Goal: Use online tool/utility: Utilize a website feature to perform a specific function

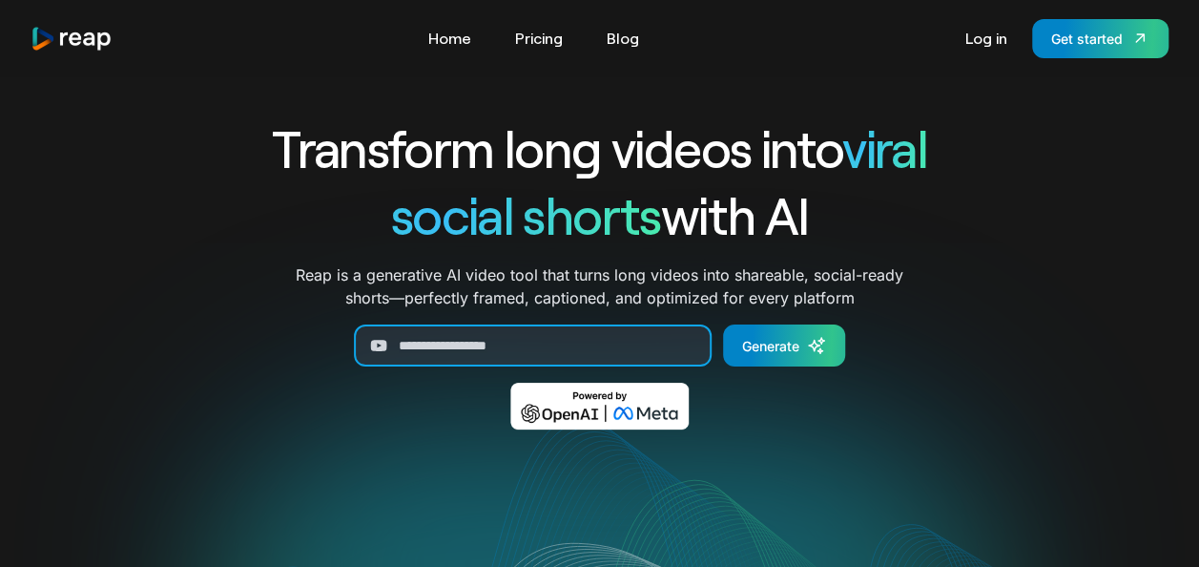
click at [493, 338] on input "Generate Form" at bounding box center [533, 345] width 358 height 42
drag, startPoint x: 1135, startPoint y: 0, endPoint x: 808, endPoint y: 93, distance: 340.3
click at [808, 93] on div "Transform long videos into viral social shorts with AI Reap is a generative AI …" at bounding box center [599, 535] width 1079 height 918
click at [741, 224] on h1 "social shorts with AI" at bounding box center [600, 214] width 794 height 67
click at [710, 153] on h1 "Transform long videos into viral" at bounding box center [600, 147] width 794 height 67
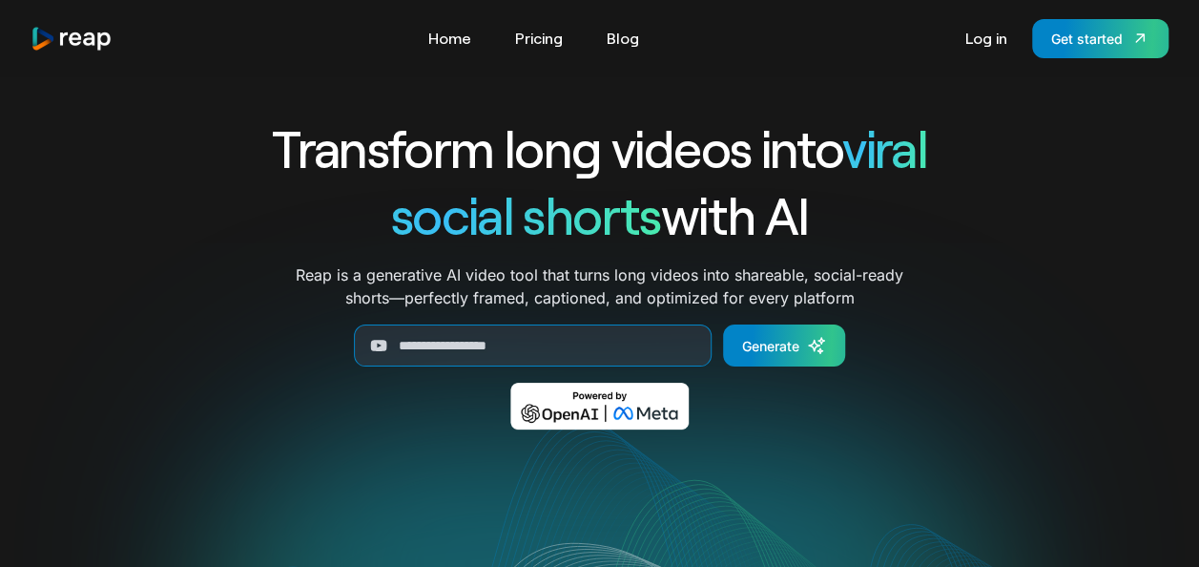
click at [683, 97] on div "Transform long videos into viral social shorts with AI Reap is a generative AI …" at bounding box center [599, 535] width 1079 height 918
drag, startPoint x: 1078, startPoint y: 0, endPoint x: 616, endPoint y: 94, distance: 471.3
click at [616, 94] on div "Transform long videos into viral social shorts with AI Reap is a generative AI …" at bounding box center [599, 535] width 1079 height 918
drag, startPoint x: 616, startPoint y: 94, endPoint x: 528, endPoint y: 69, distance: 92.4
click at [528, 69] on div "Tools Link Five Link Six Link Seven Business Link Five Link Six Link Seven Home…" at bounding box center [599, 38] width 1199 height 76
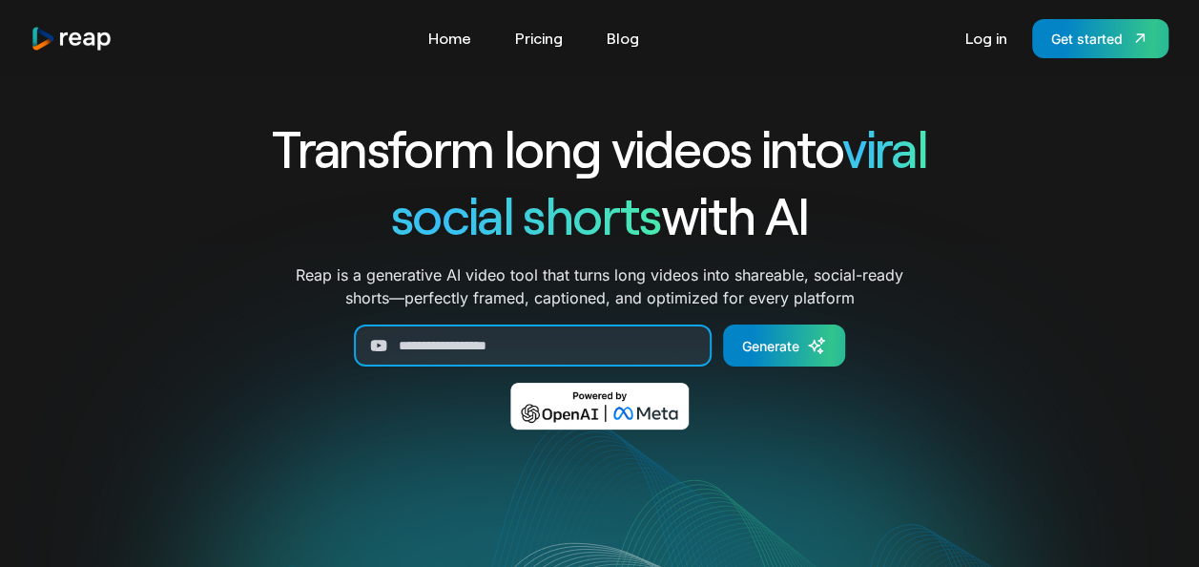
click at [516, 338] on input "Generate Form" at bounding box center [533, 345] width 358 height 42
